Goal: Transaction & Acquisition: Purchase product/service

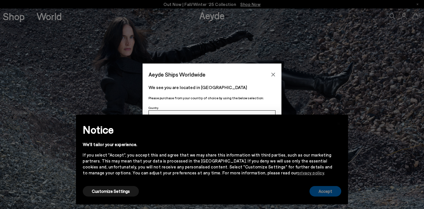
click at [326, 193] on button "Accept" at bounding box center [326, 191] width 32 height 10
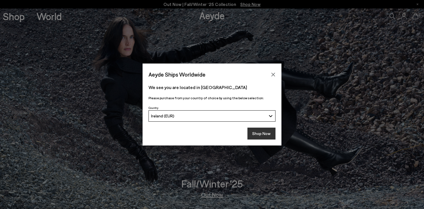
click at [264, 134] on button "Shop Now" at bounding box center [262, 134] width 28 height 12
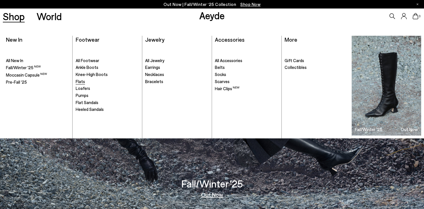
click at [80, 82] on span "Flats" at bounding box center [80, 81] width 9 height 5
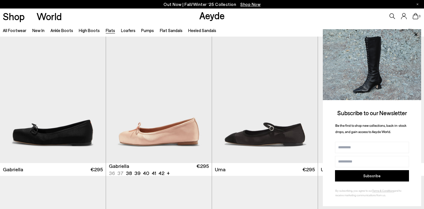
scroll to position [2633, 0]
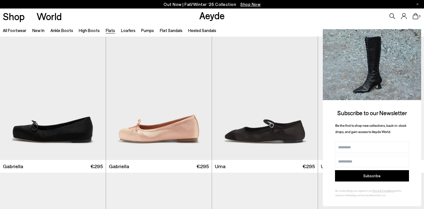
click at [417, 34] on icon at bounding box center [415, 34] width 7 height 7
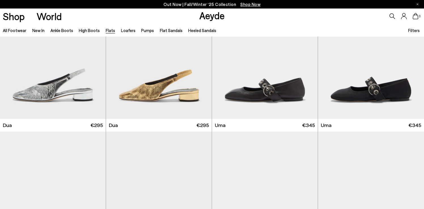
scroll to position [2378, 0]
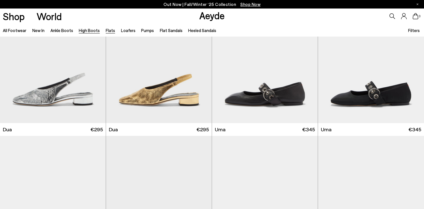
click at [88, 29] on link "High Boots" at bounding box center [89, 30] width 21 height 5
